Goal: Task Accomplishment & Management: Manage account settings

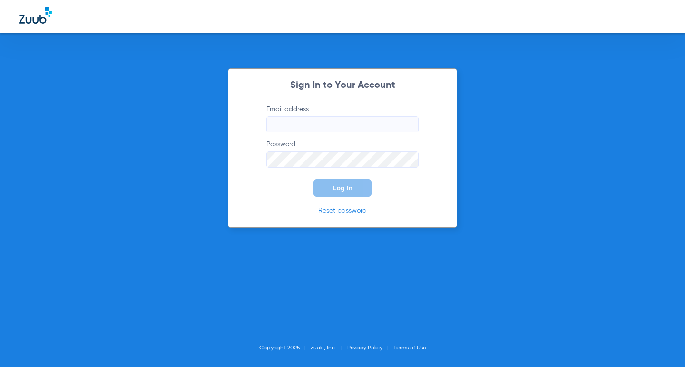
type input "[EMAIL_ADDRESS][DOMAIN_NAME]"
click at [356, 186] on button "Log In" at bounding box center [342, 188] width 58 height 17
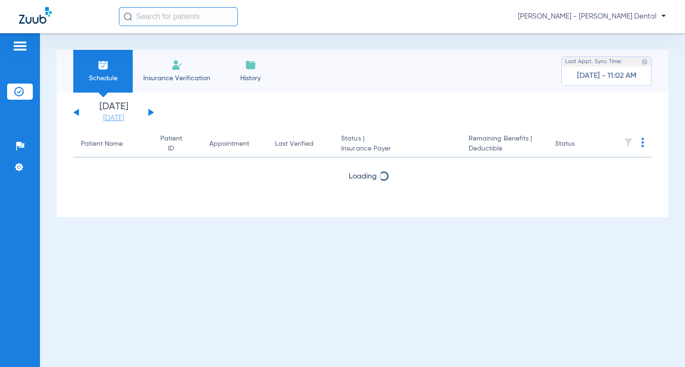
click at [123, 114] on link "[DATE]" at bounding box center [113, 119] width 57 height 10
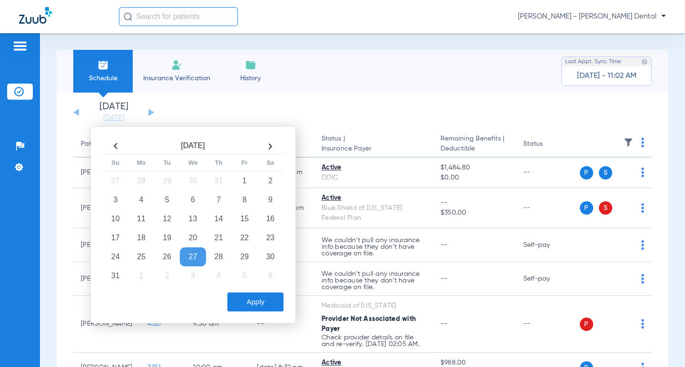
click at [266, 146] on th at bounding box center [270, 146] width 26 height 15
drag, startPoint x: 138, startPoint y: 203, endPoint x: 204, endPoint y: 232, distance: 72.4
click at [139, 203] on td "8" at bounding box center [141, 200] width 26 height 19
click at [242, 301] on button "Apply" at bounding box center [255, 302] width 56 height 19
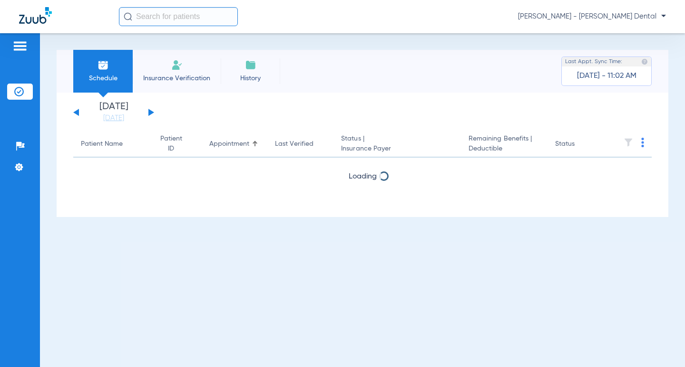
click at [412, 87] on div "Schedule Insurance Verification History Last Appt. Sync Time: [DATE] - 11:02 AM" at bounding box center [362, 71] width 611 height 43
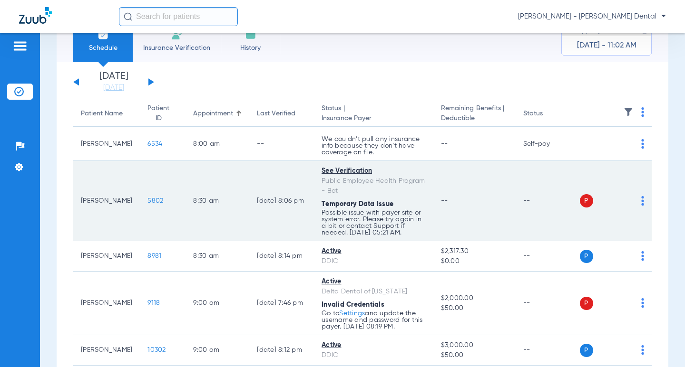
scroll to position [48, 0]
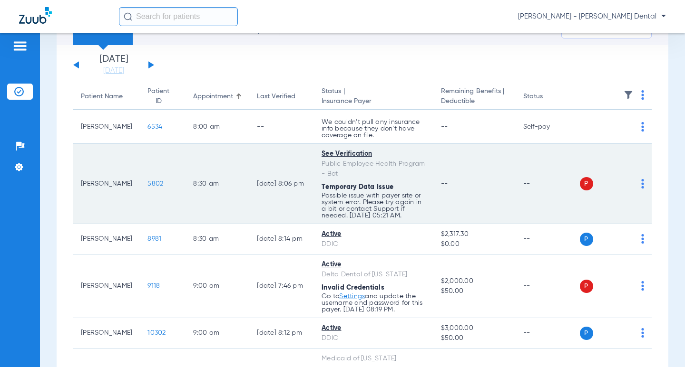
click at [641, 182] on img at bounding box center [642, 184] width 3 height 10
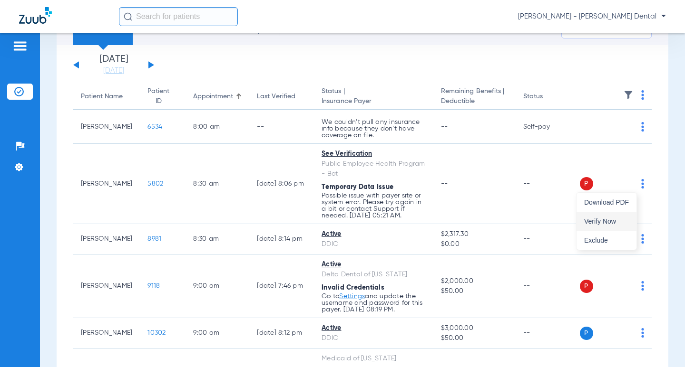
click at [604, 222] on span "Verify Now" at bounding box center [606, 221] width 45 height 7
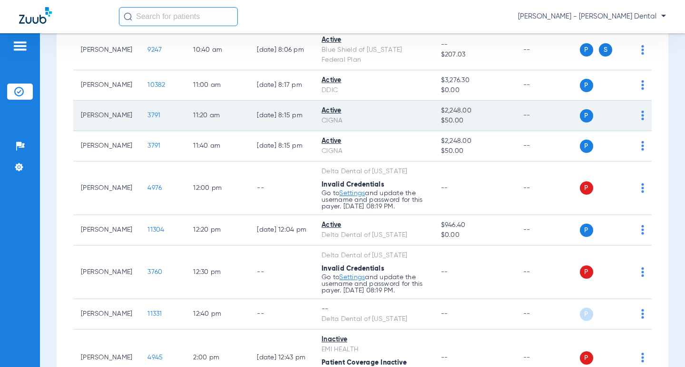
scroll to position [618, 0]
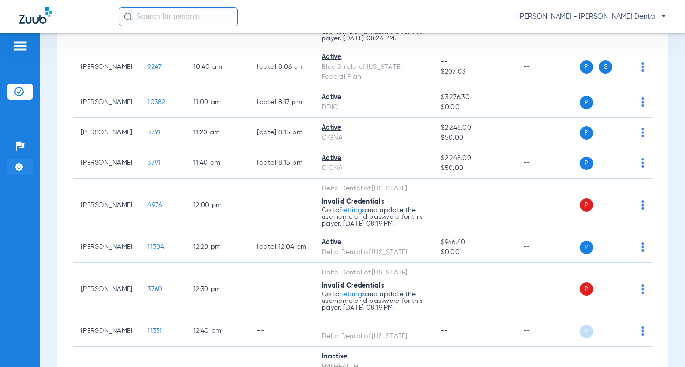
click at [12, 166] on li "Settings" at bounding box center [20, 167] width 26 height 16
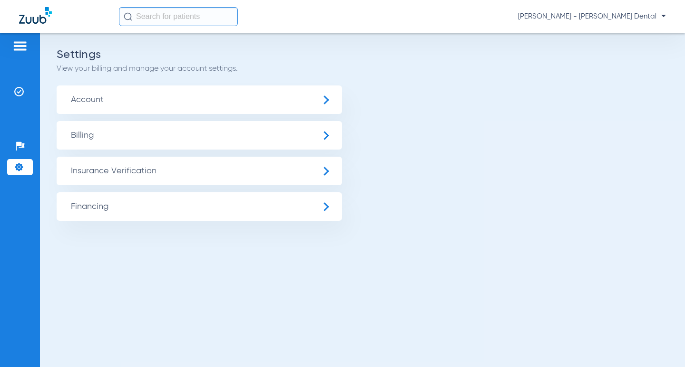
click at [181, 176] on span "Insurance Verification" at bounding box center [199, 171] width 285 height 29
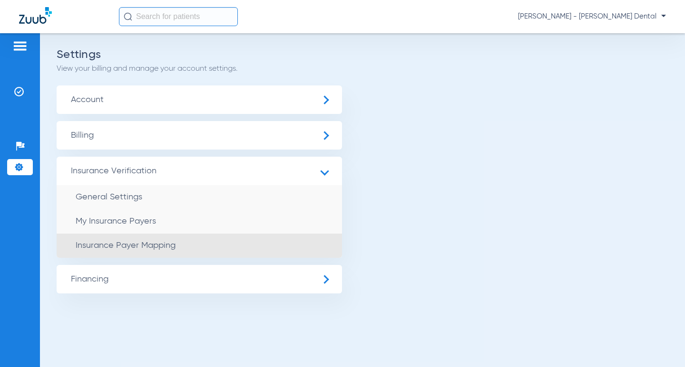
click at [149, 244] on span "Insurance Payer Mapping" at bounding box center [126, 245] width 100 height 9
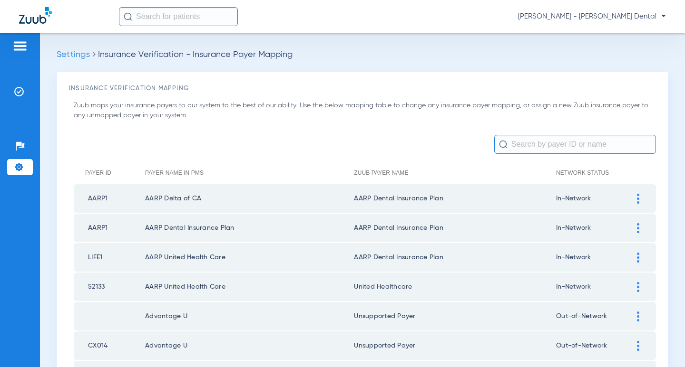
click at [20, 171] on img at bounding box center [19, 168] width 10 height 10
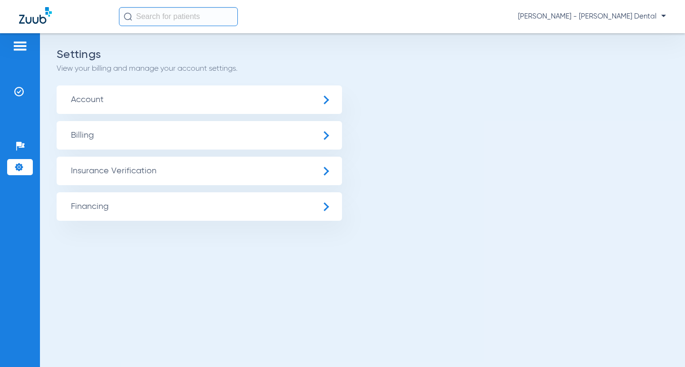
click at [148, 174] on span "Insurance Verification" at bounding box center [199, 171] width 285 height 29
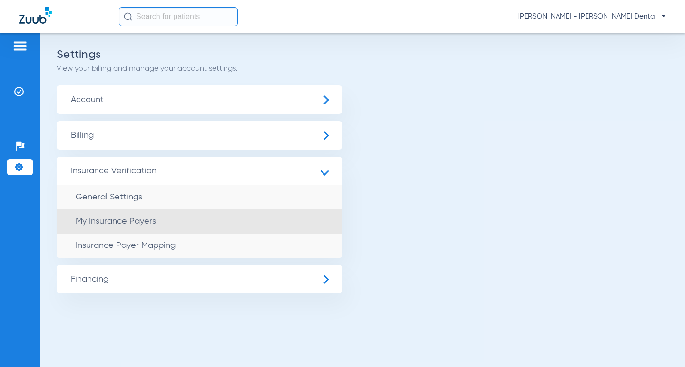
click at [137, 225] on span "My Insurance Payers" at bounding box center [116, 221] width 80 height 9
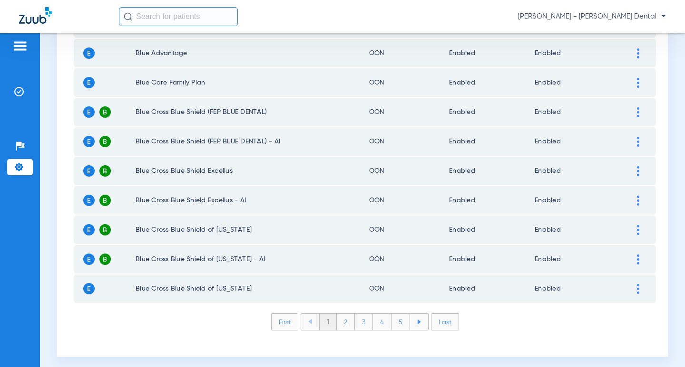
scroll to position [1351, 0]
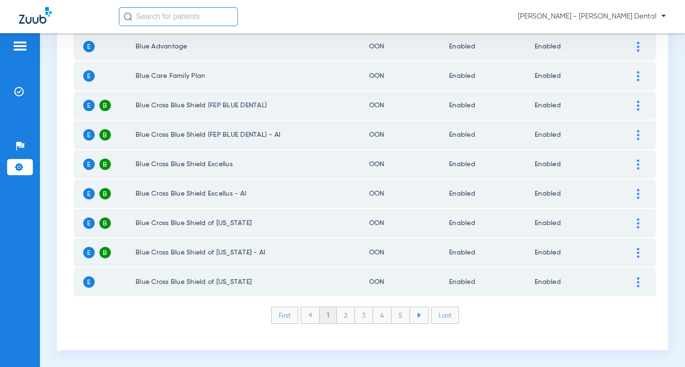
click at [355, 314] on li "3" at bounding box center [364, 316] width 18 height 16
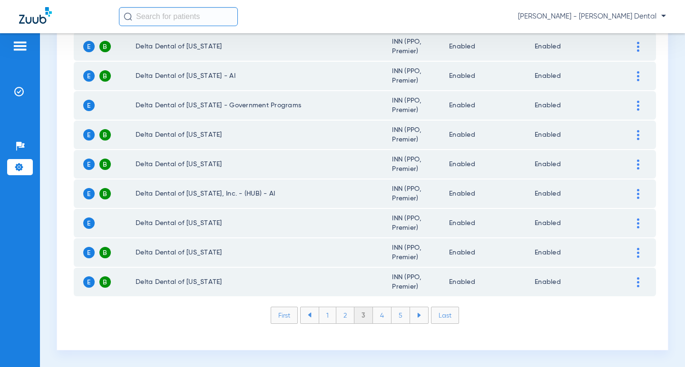
click at [383, 313] on li "4" at bounding box center [382, 316] width 19 height 16
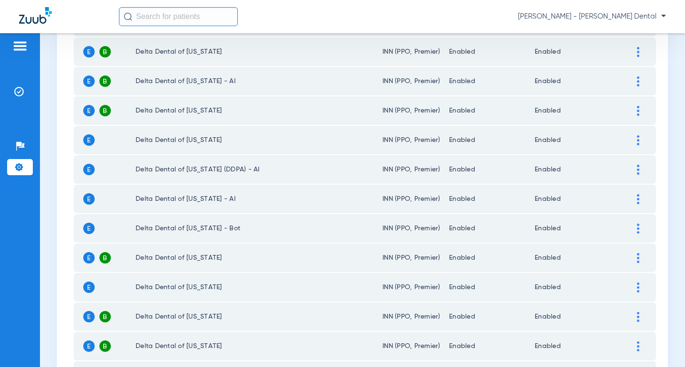
scroll to position [162, 0]
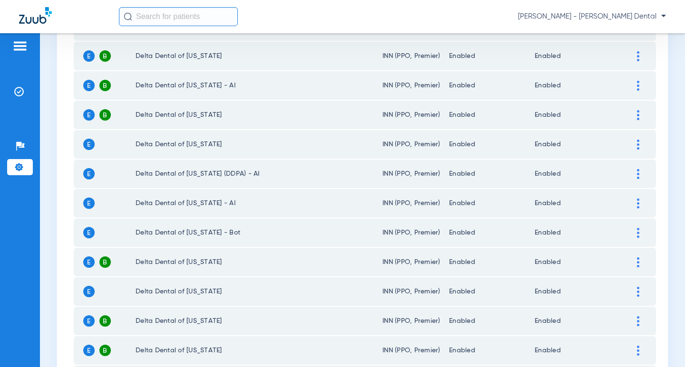
click at [637, 143] on img at bounding box center [638, 145] width 2 height 10
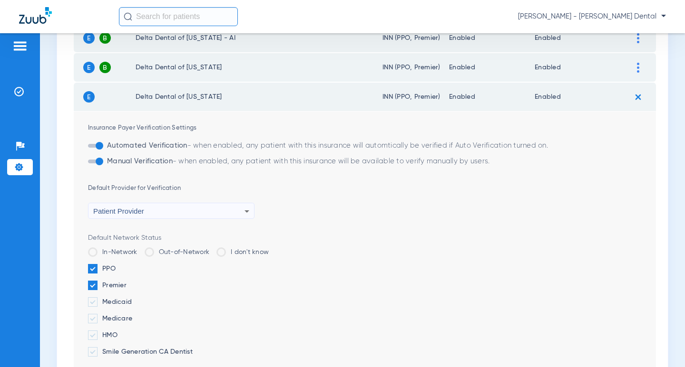
scroll to position [257, 0]
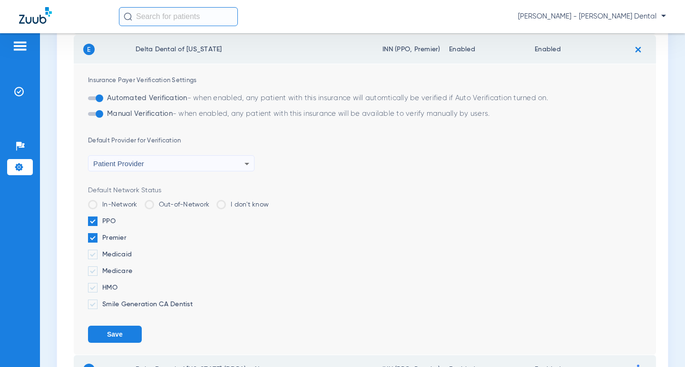
click at [98, 115] on div "button" at bounding box center [100, 114] width 8 height 8
click at [118, 330] on button "Save" at bounding box center [115, 334] width 54 height 17
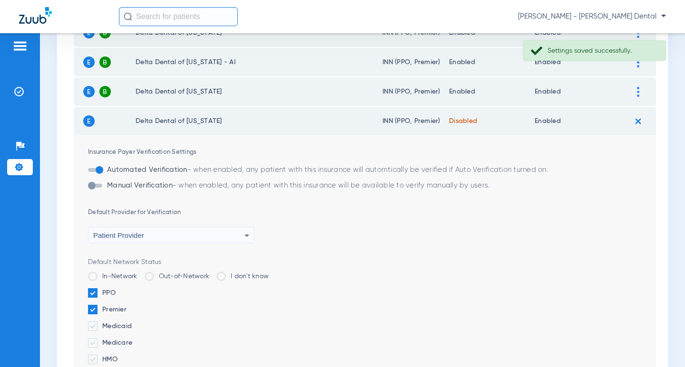
scroll to position [162, 0]
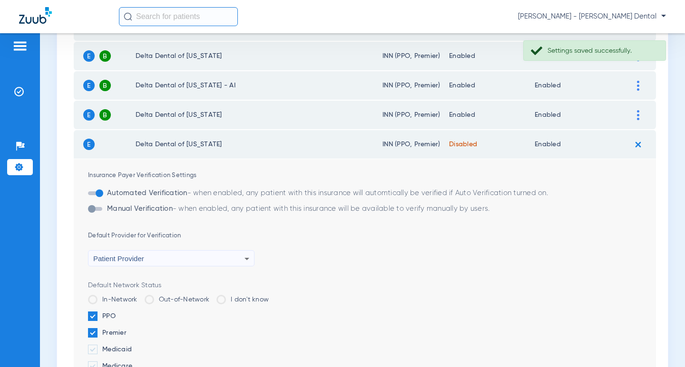
click at [89, 209] on div "button" at bounding box center [92, 209] width 8 height 8
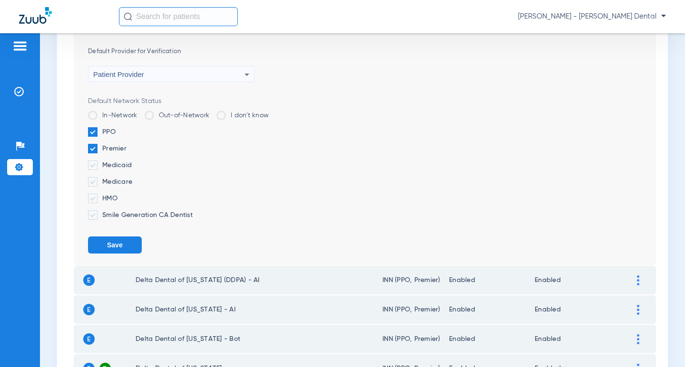
scroll to position [400, 0]
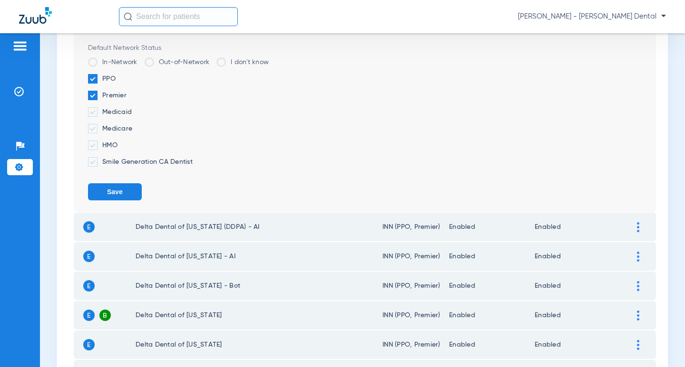
click at [637, 260] on img at bounding box center [638, 257] width 2 height 10
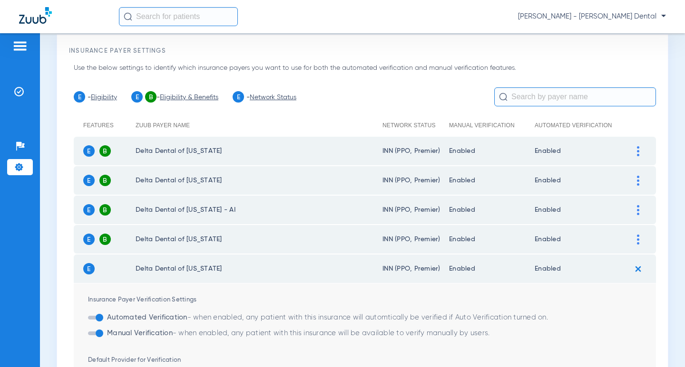
scroll to position [0, 0]
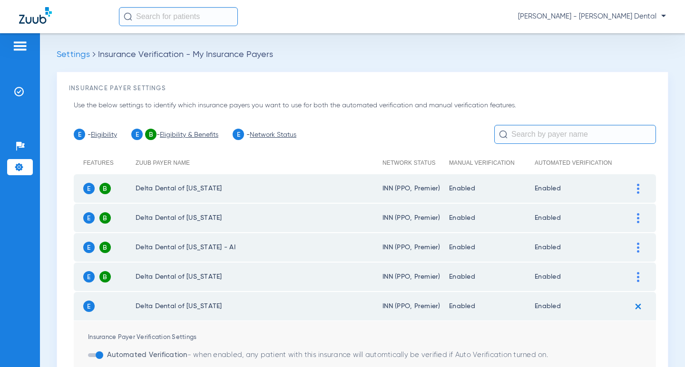
click at [106, 138] on li "E - Eligibility" at bounding box center [95, 134] width 43 height 11
click at [106, 133] on link "Eligibility" at bounding box center [104, 135] width 26 height 7
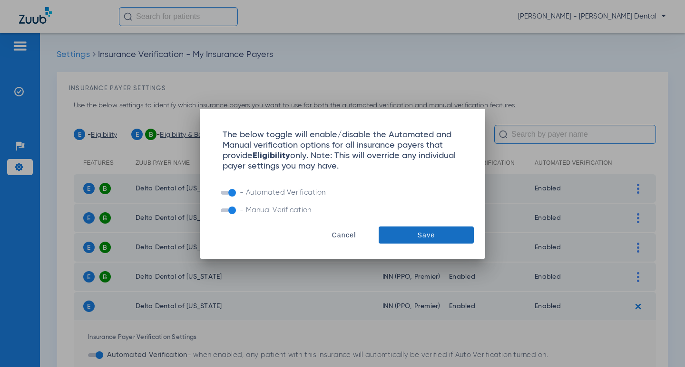
click at [434, 232] on span "Save" at bounding box center [426, 236] width 18 height 10
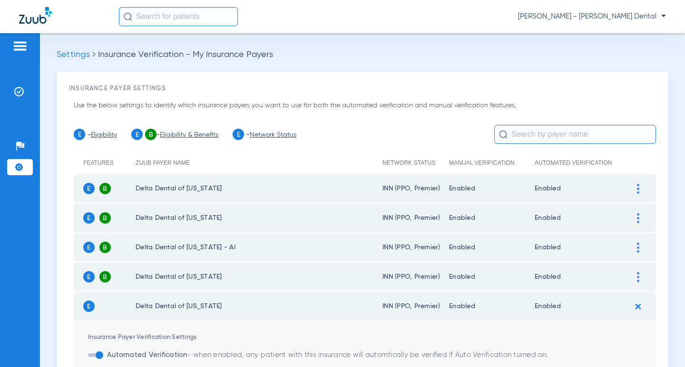
click at [15, 167] on img at bounding box center [19, 168] width 10 height 10
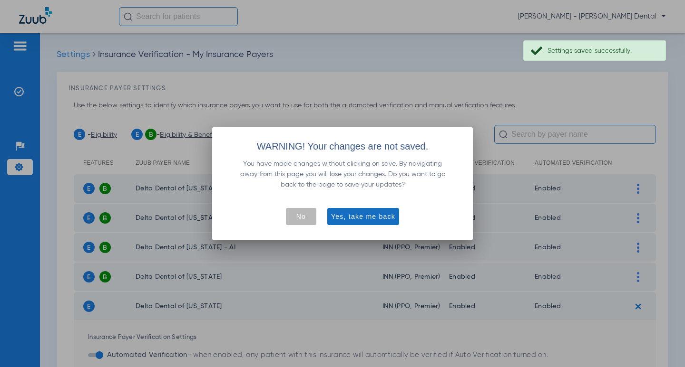
click at [365, 211] on span "button" at bounding box center [363, 216] width 72 height 23
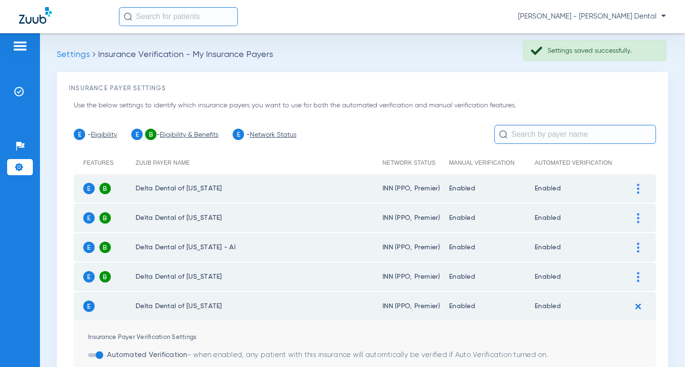
click at [11, 164] on li "Settings" at bounding box center [20, 167] width 26 height 16
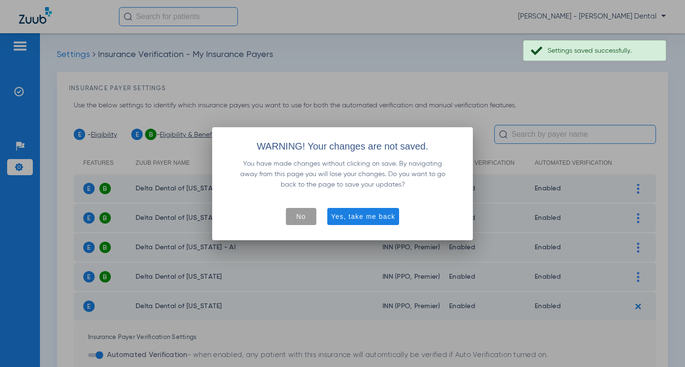
click at [298, 216] on span "No" at bounding box center [301, 217] width 10 height 10
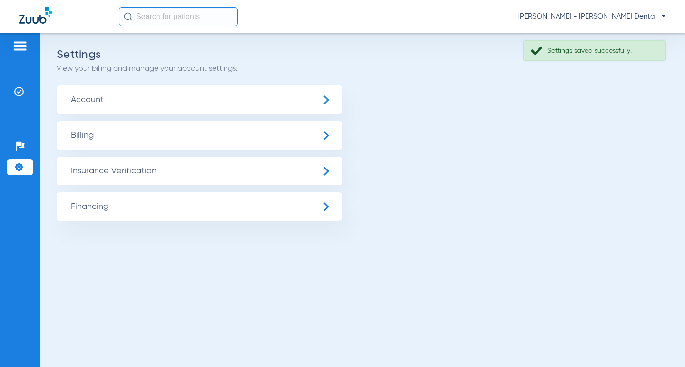
click at [195, 173] on span "Insurance Verification" at bounding box center [199, 171] width 285 height 29
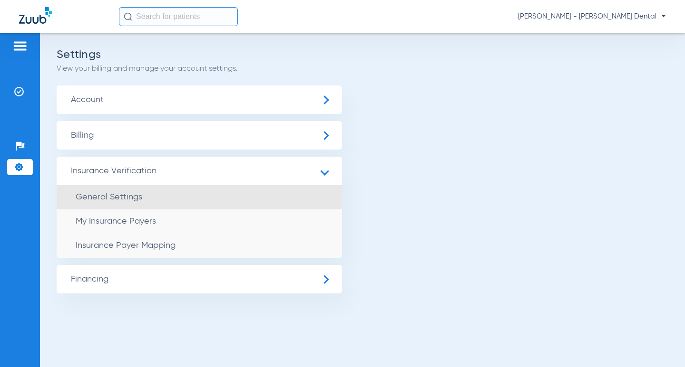
click at [117, 203] on li "General Settings" at bounding box center [199, 197] width 285 height 24
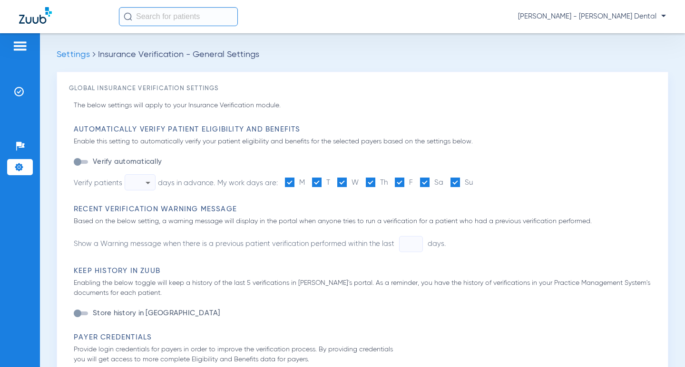
type input "14"
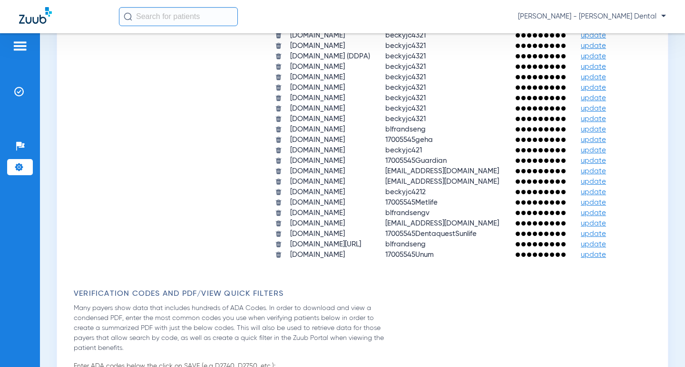
scroll to position [666, 0]
click at [580, 29] on span "update" at bounding box center [592, 25] width 25 height 7
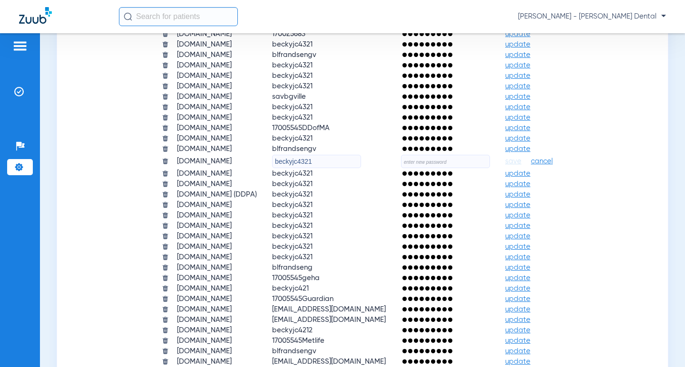
click at [490, 158] on input "text" at bounding box center [445, 161] width 89 height 13
paste input "Frandsen14"
type input "Frandsen14"
click at [521, 163] on span "save" at bounding box center [513, 161] width 16 height 9
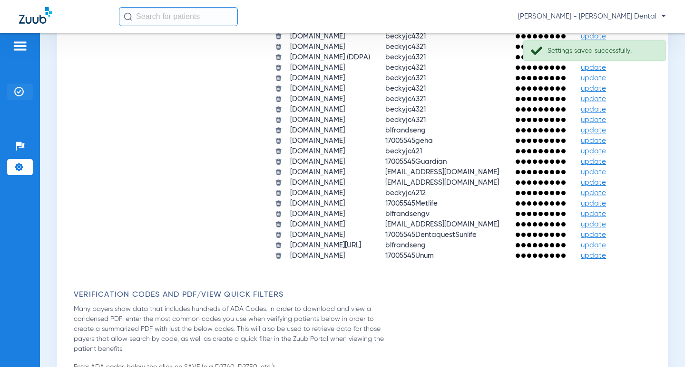
click at [17, 89] on img at bounding box center [19, 92] width 10 height 10
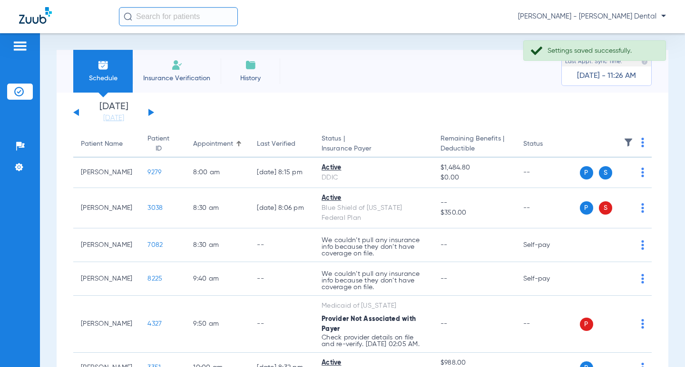
click at [97, 112] on li "[DATE] [DATE]" at bounding box center [113, 112] width 57 height 21
drag, startPoint x: 98, startPoint y: 116, endPoint x: 110, endPoint y: 125, distance: 14.3
click at [99, 116] on link "[DATE]" at bounding box center [113, 119] width 57 height 10
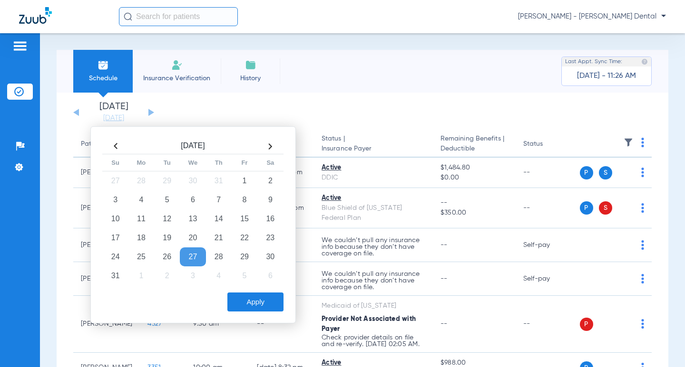
click at [276, 147] on th at bounding box center [270, 146] width 26 height 15
click at [139, 199] on td "8" at bounding box center [141, 200] width 26 height 19
click at [248, 294] on button "Apply" at bounding box center [255, 302] width 56 height 19
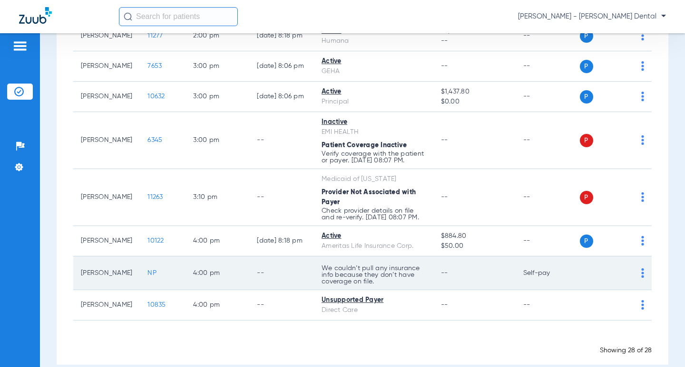
scroll to position [1079, 0]
